Goal: Information Seeking & Learning: Compare options

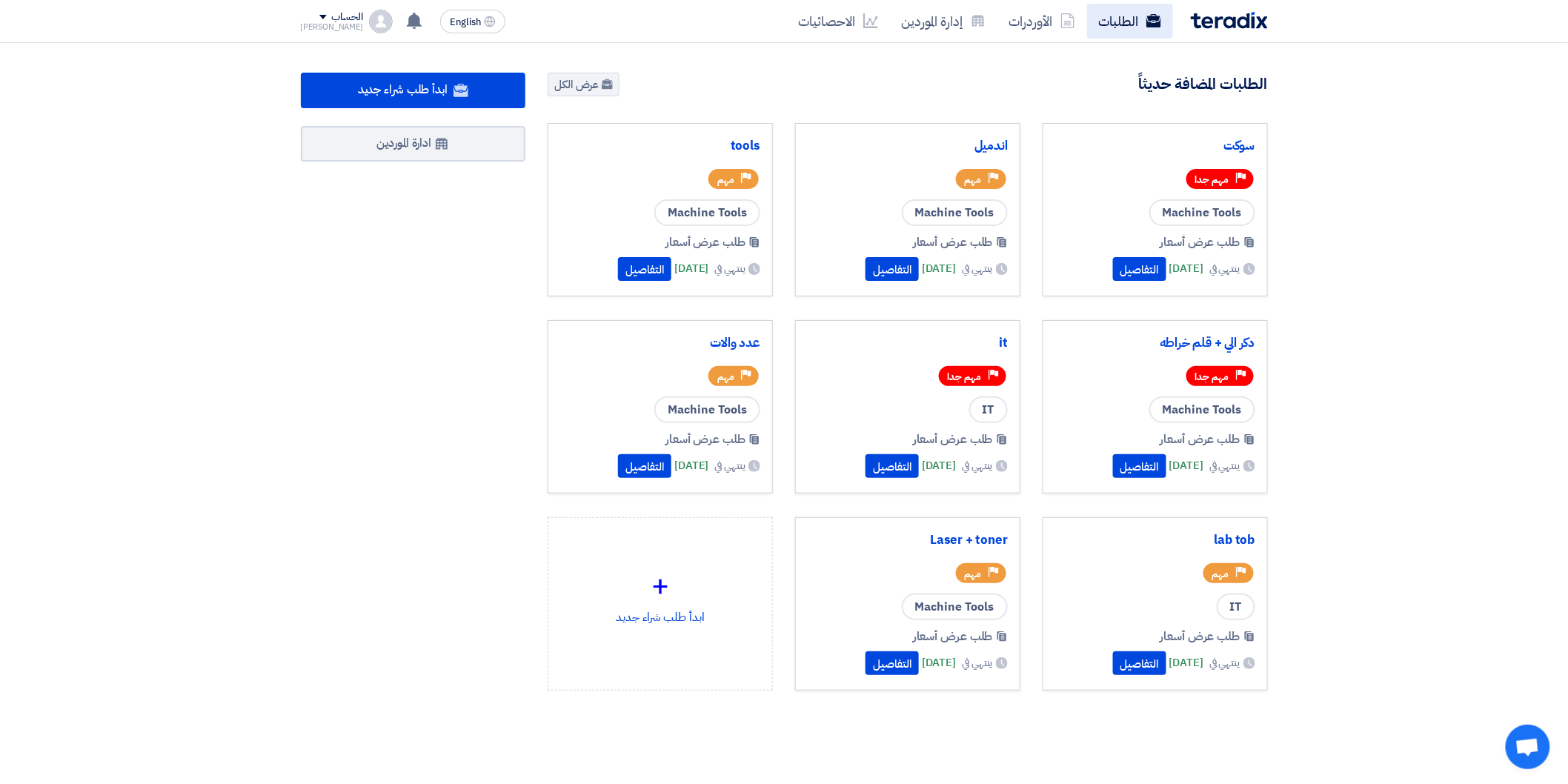
click at [1147, 34] on link "الطلبات" at bounding box center [1130, 21] width 86 height 35
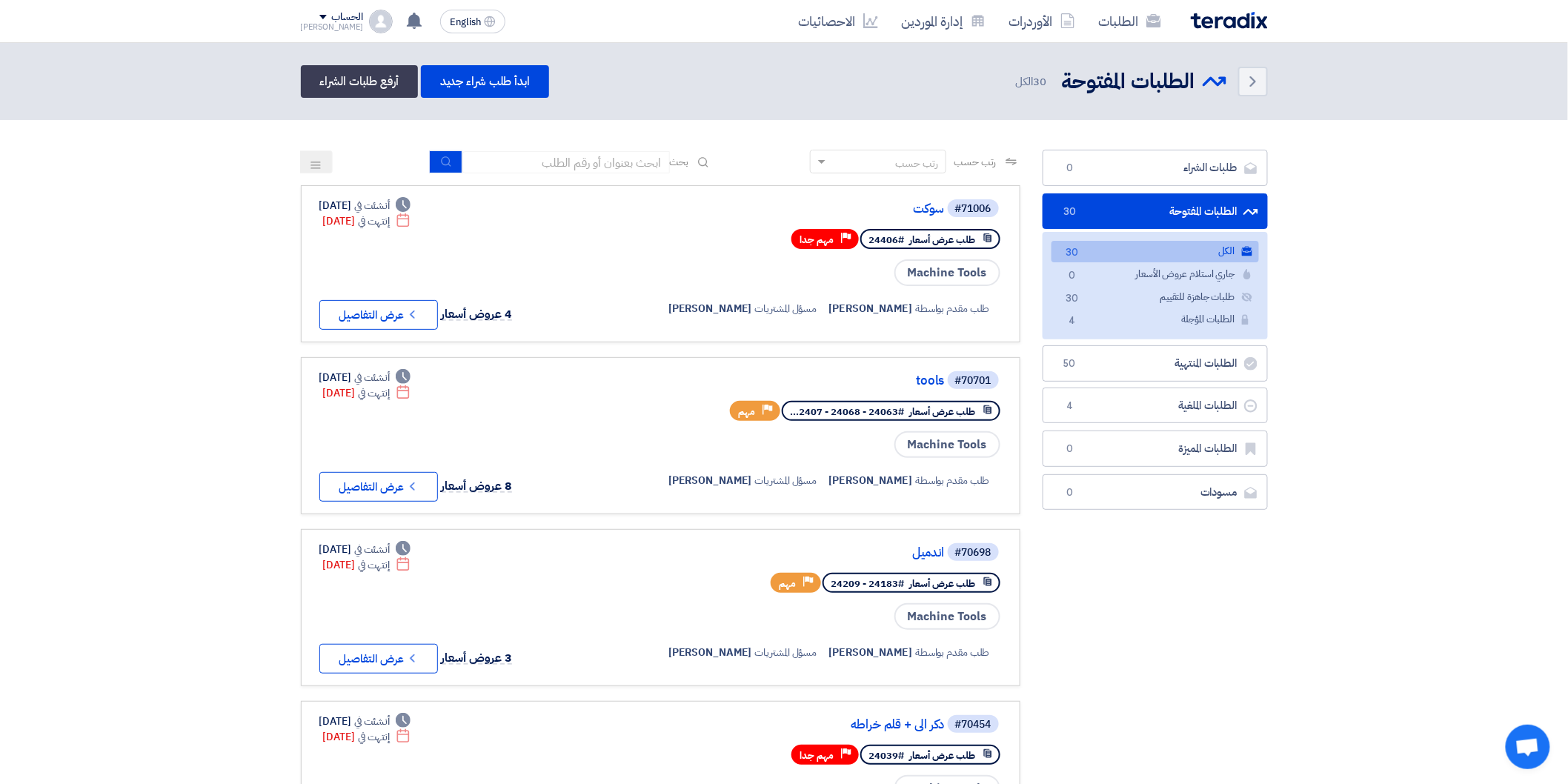
drag, startPoint x: 821, startPoint y: 334, endPoint x: 8, endPoint y: 326, distance: 813.0
click at [395, 488] on button "Check details عرض التفاصيل" at bounding box center [379, 486] width 119 height 29
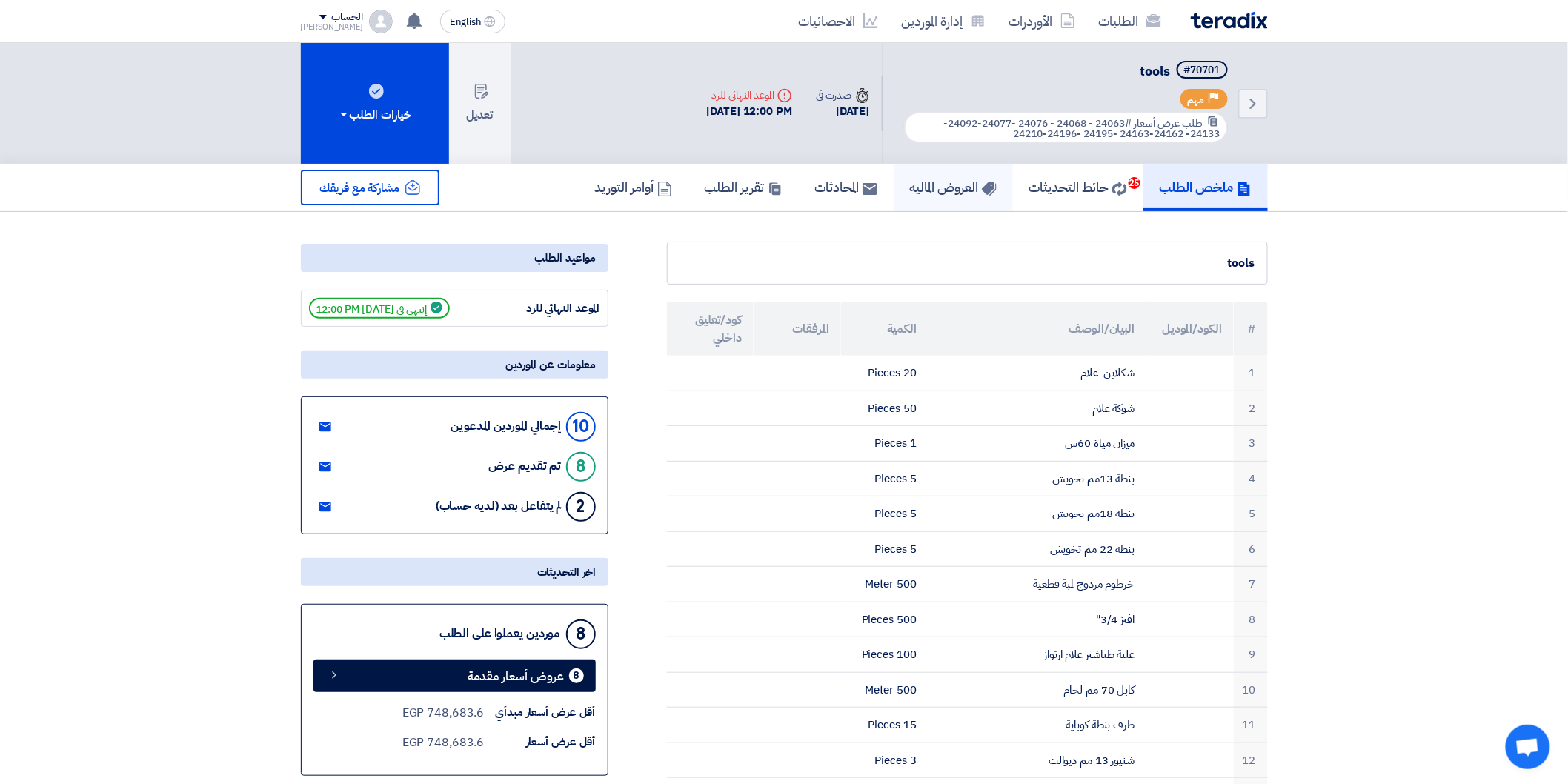
click at [959, 182] on h5 "العروض الماليه" at bounding box center [954, 187] width 87 height 17
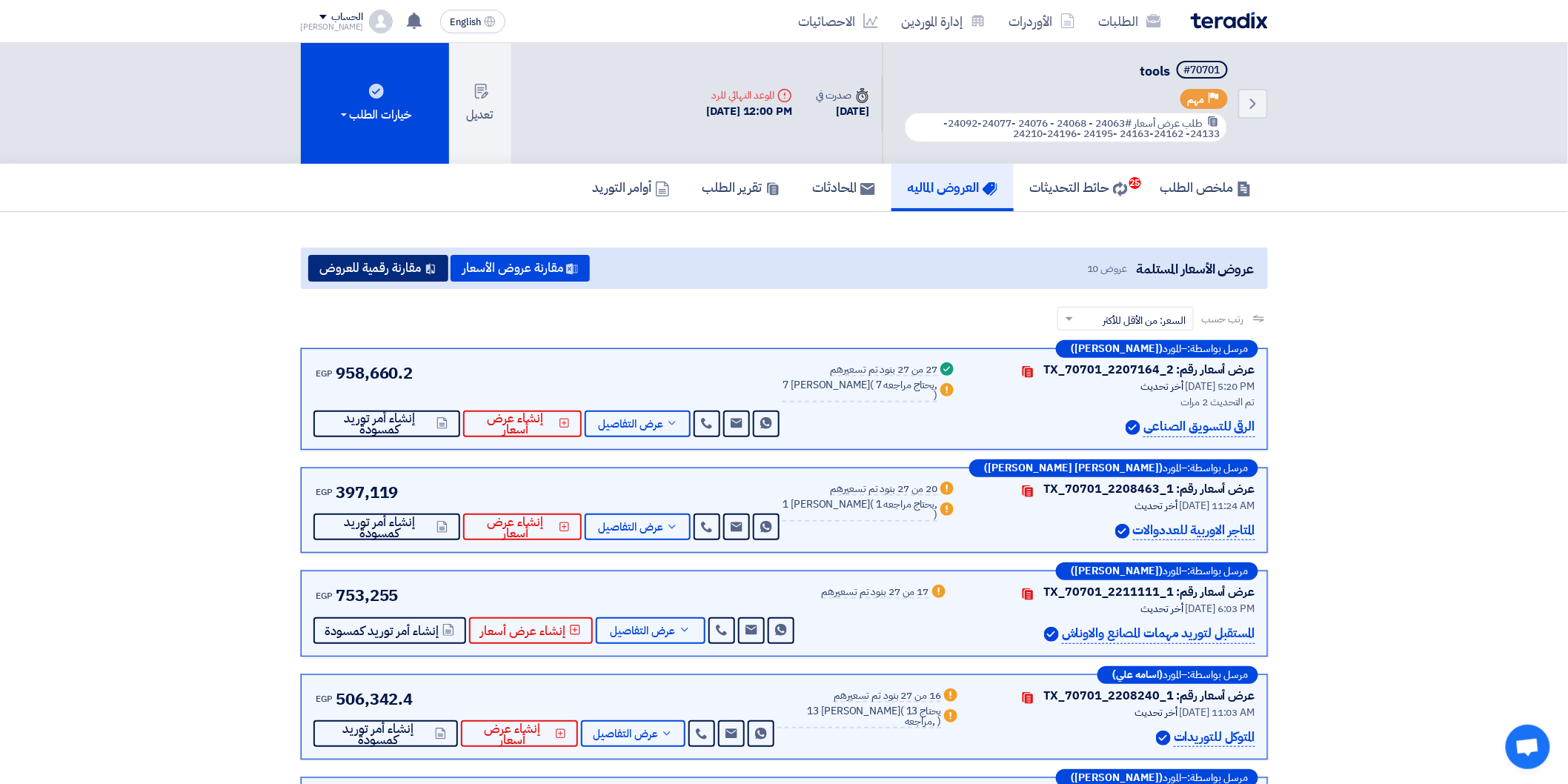
click at [368, 272] on button "مقارنة رقمية للعروض" at bounding box center [378, 269] width 140 height 27
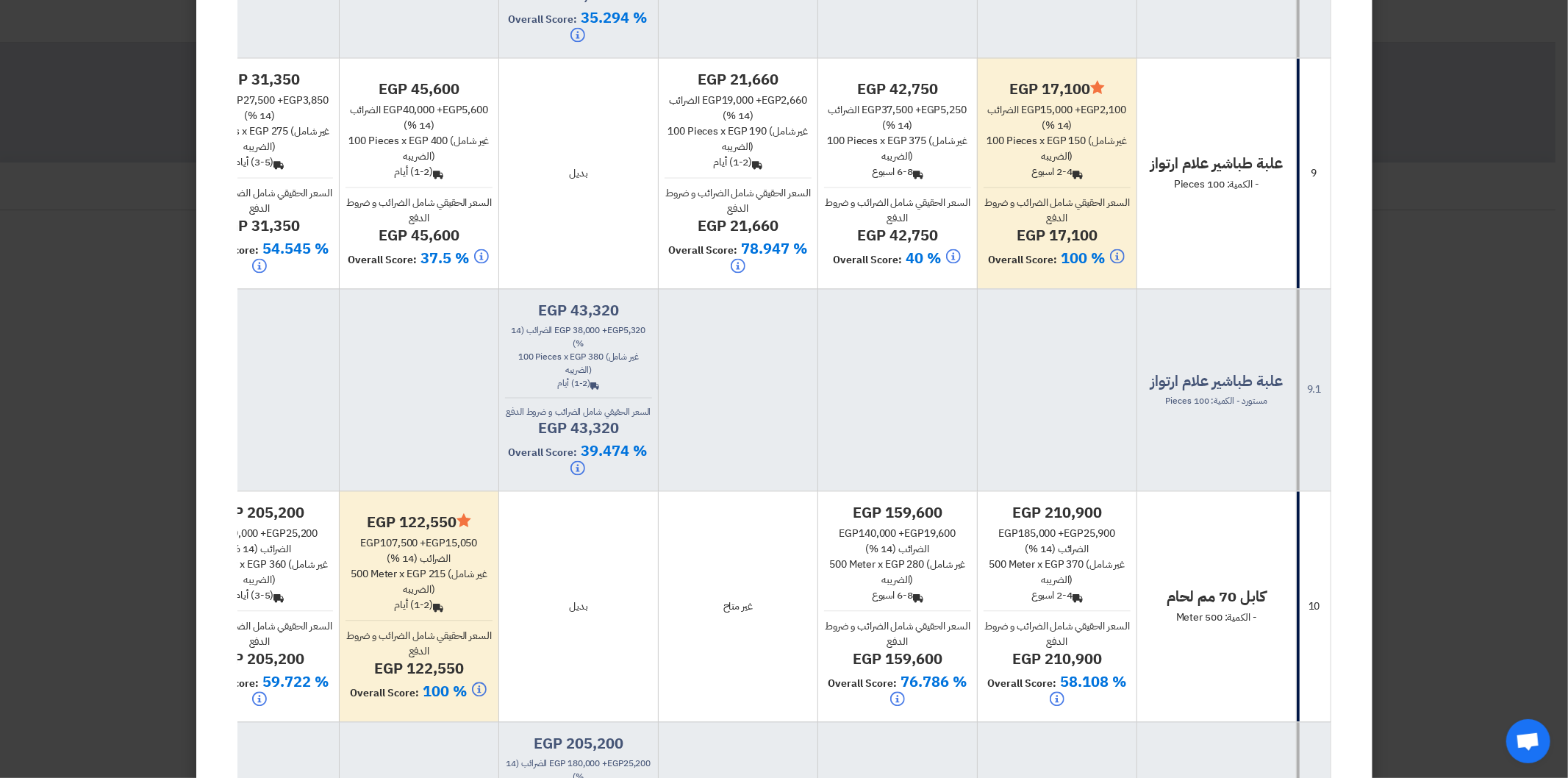
scroll to position [2450, 0]
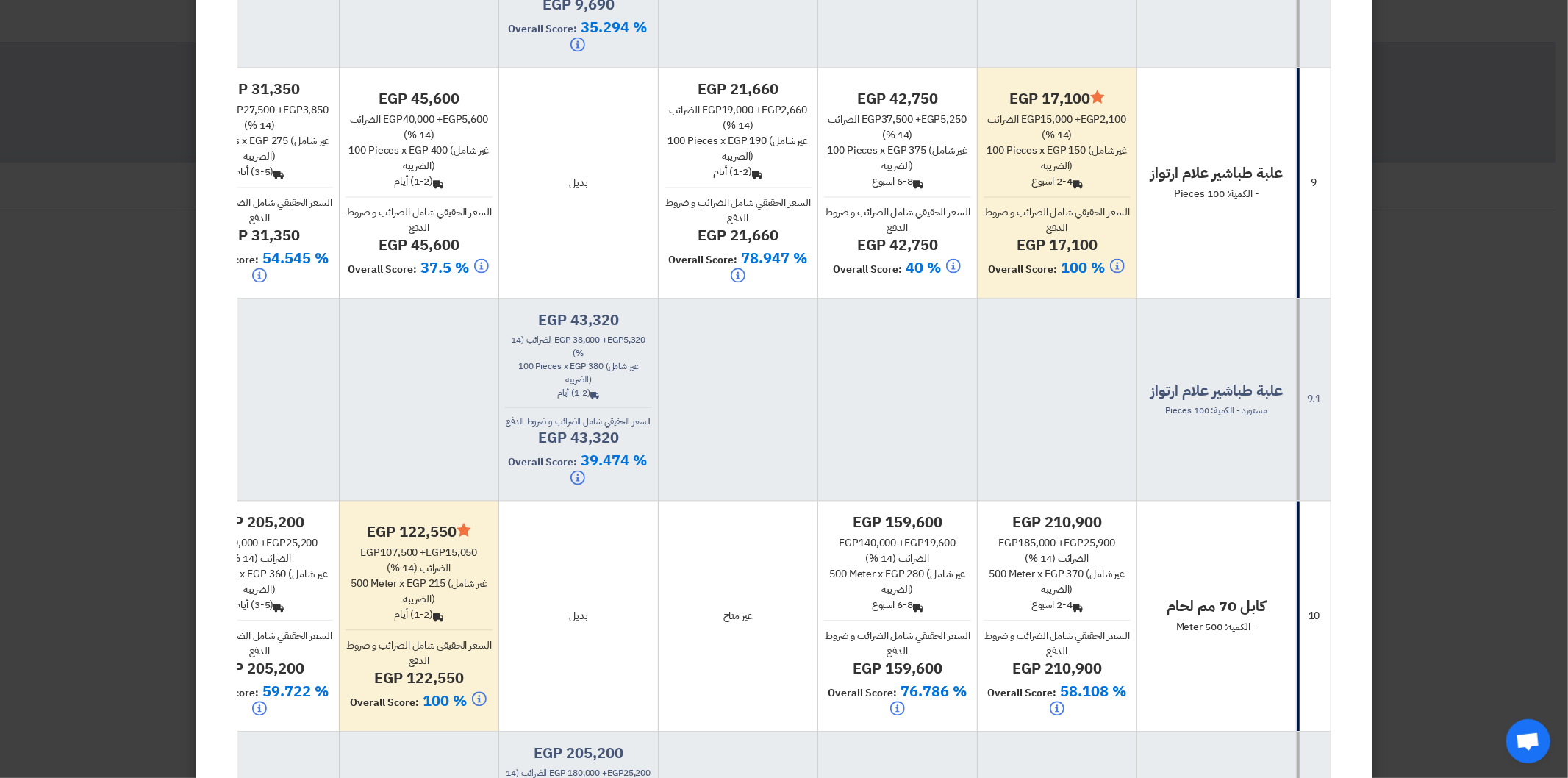
click at [586, 247] on td "بديل" at bounding box center [578, 183] width 159 height 231
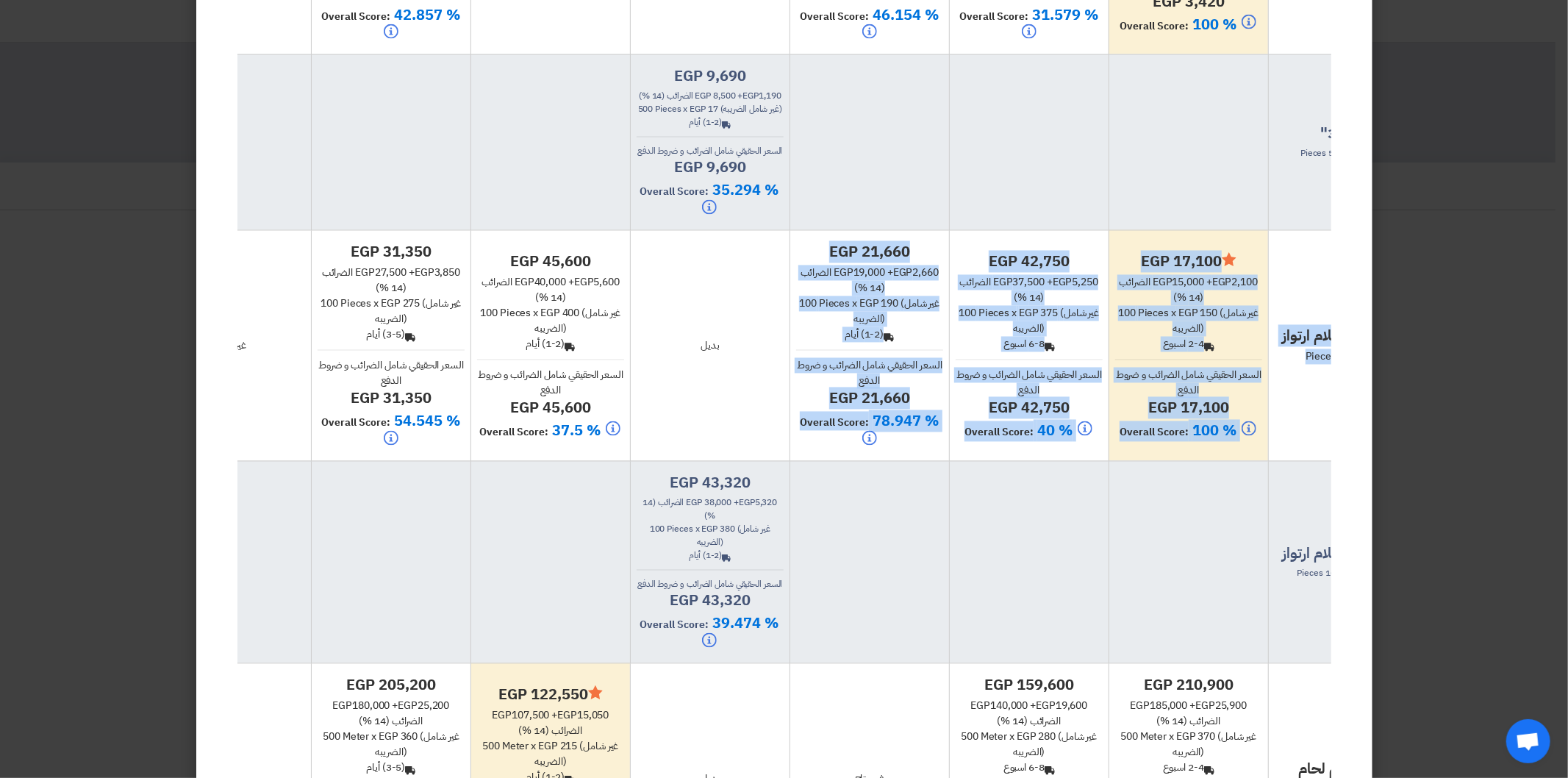
scroll to position [0, 0]
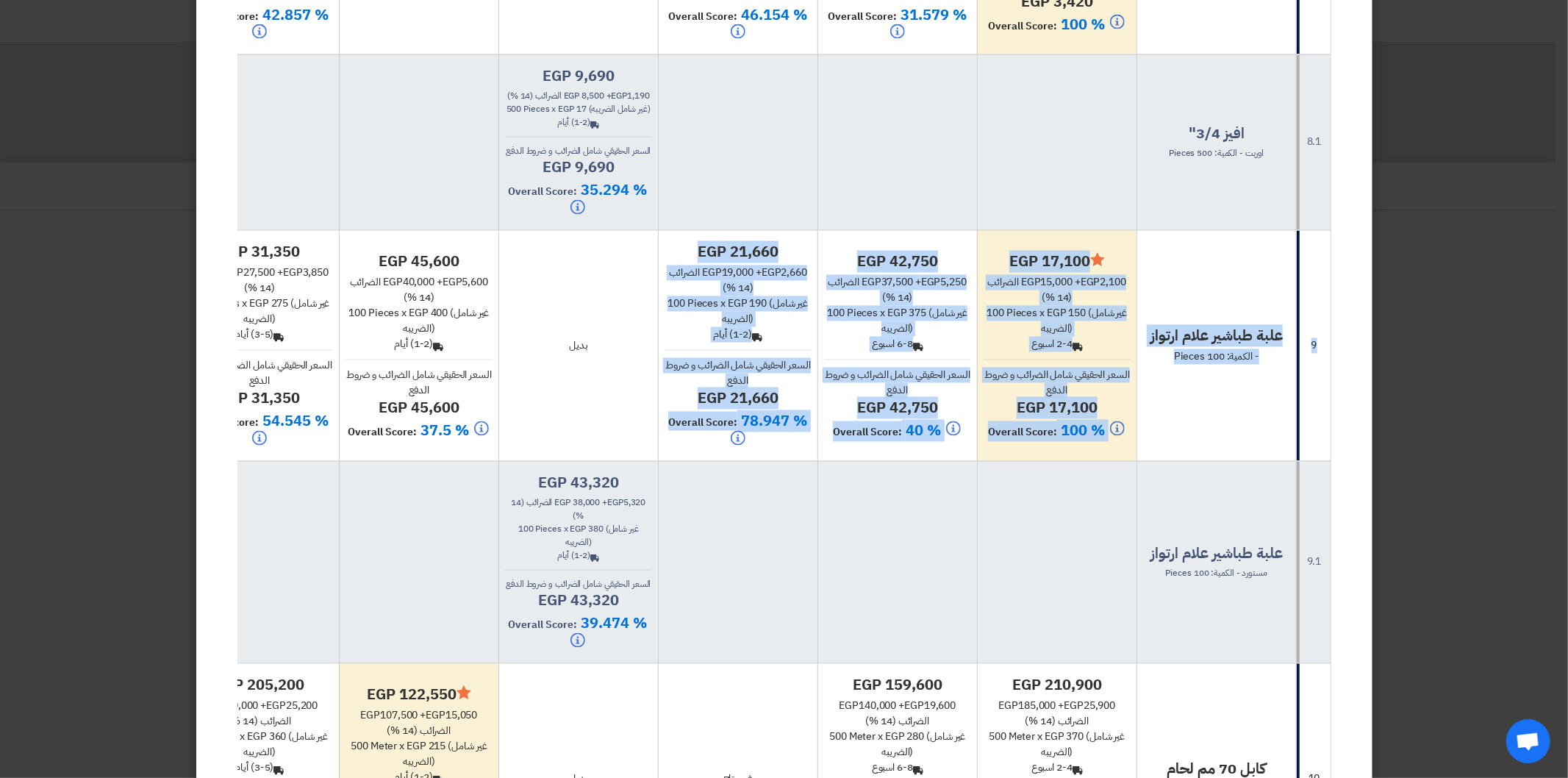
drag, startPoint x: 660, startPoint y: 419, endPoint x: 691, endPoint y: 345, distance: 80.2
click at [691, 345] on tr "9 علبة طباشير علام ارتواز - الكمية: 100 Pieces Minimize/Maximize Category egp 1…" at bounding box center [595, 345] width 1471 height 231
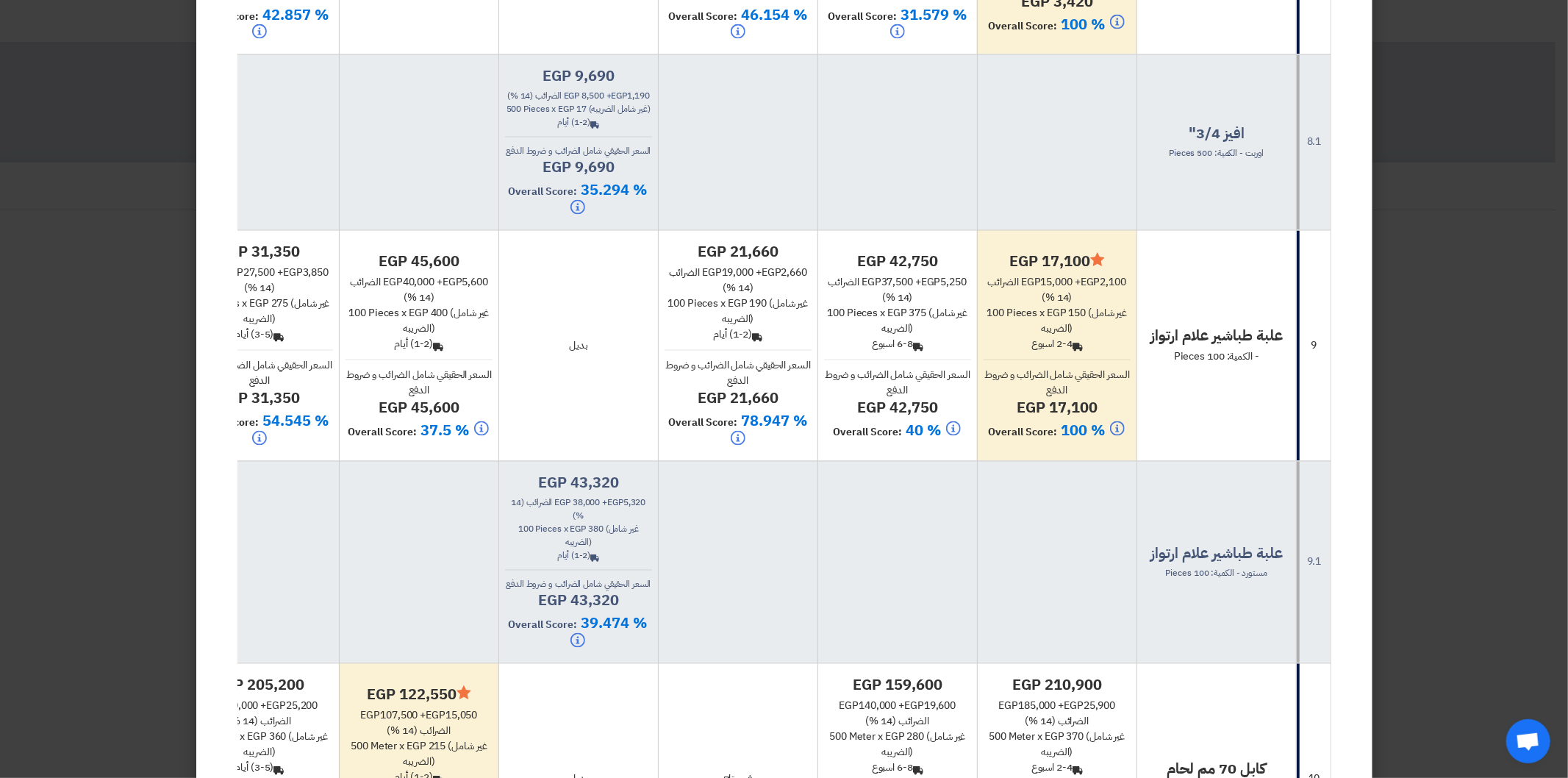
click at [574, 409] on td "بديل" at bounding box center [578, 345] width 159 height 231
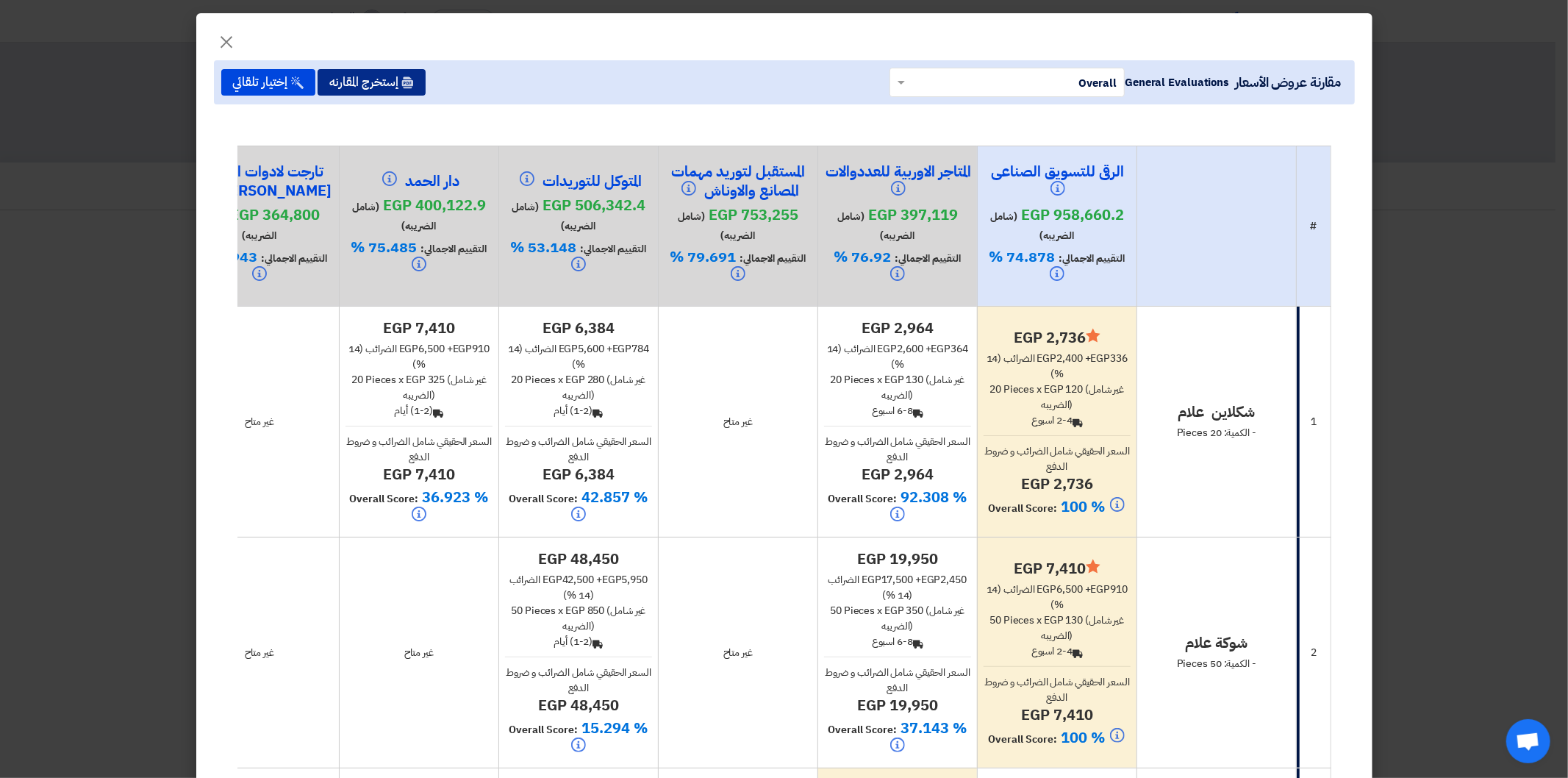
click at [379, 81] on button "إستخرج المقارنه" at bounding box center [371, 82] width 108 height 27
click at [395, 86] on button "إستخرج المقارنه" at bounding box center [371, 82] width 108 height 27
click at [380, 83] on button "إستخرج المقارنه" at bounding box center [371, 82] width 108 height 27
click at [234, 42] on span "×" at bounding box center [227, 41] width 17 height 44
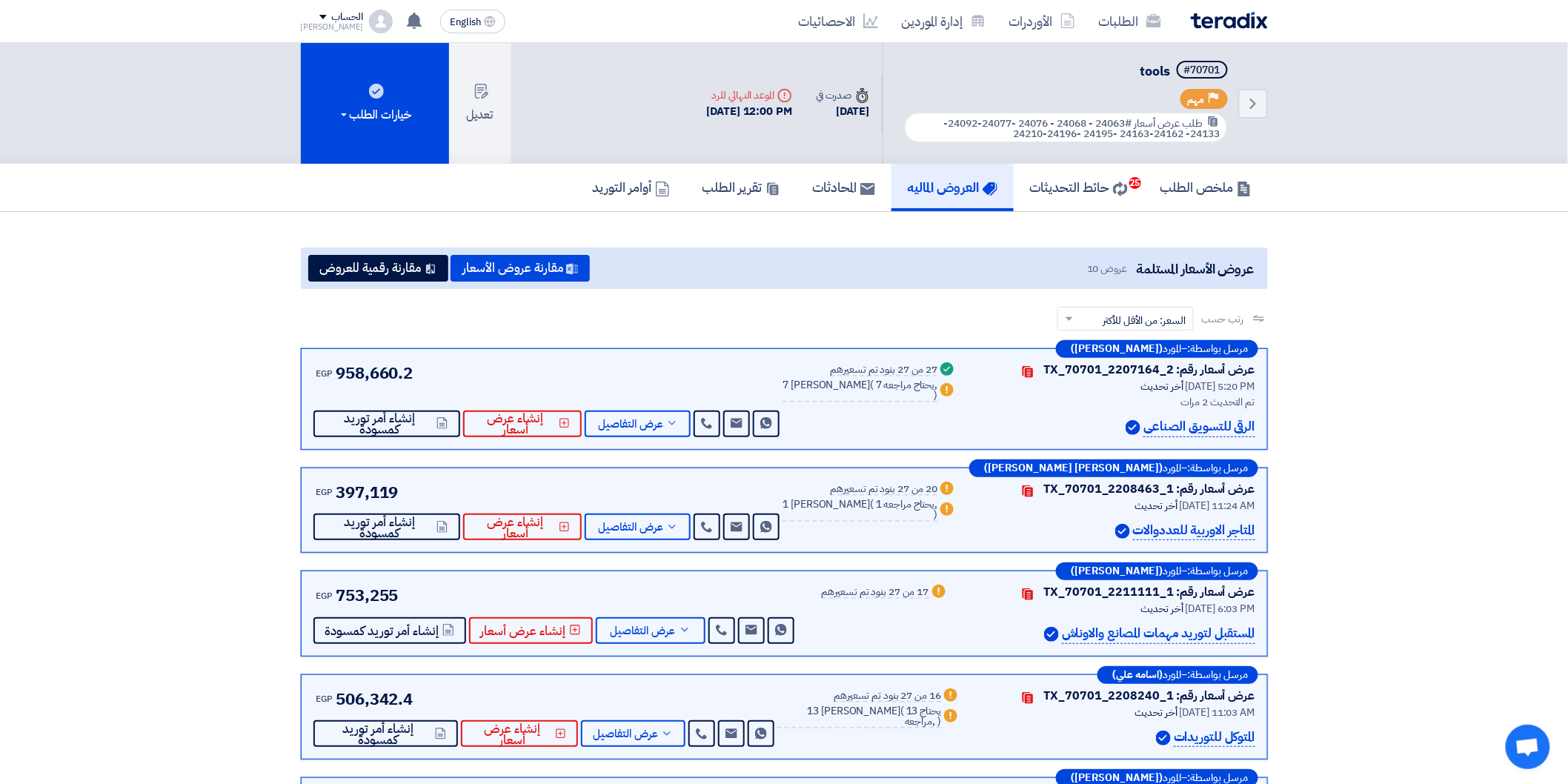
click at [151, 360] on section "عروض الأسعار المستلمة عروض 10 مقارنة عروض الأسعار مقارنة رقمية للعروض رتب حسب ر…" at bounding box center [784, 790] width 1568 height 1156
